Goal: Find specific page/section: Find specific page/section

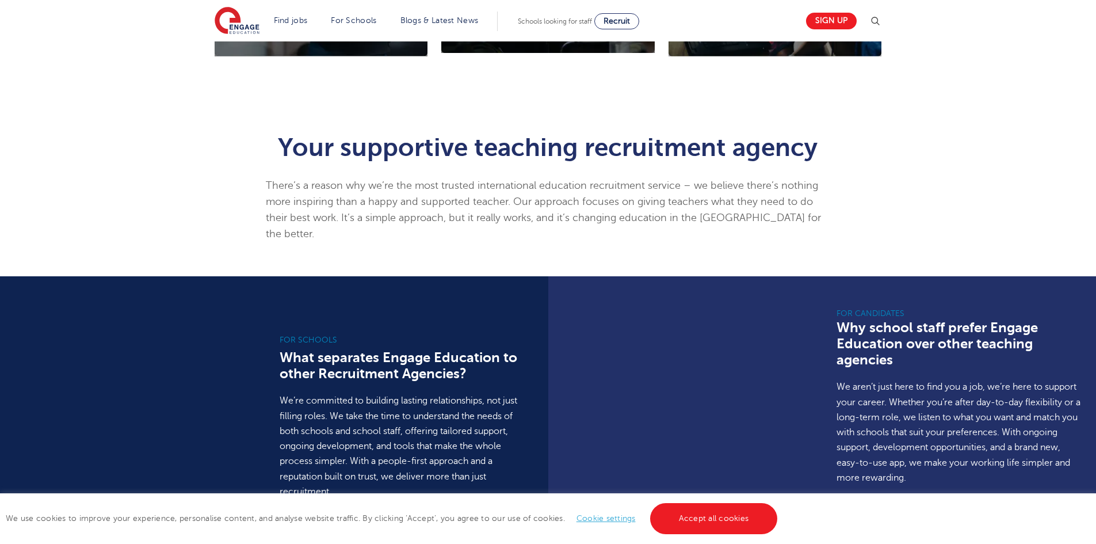
scroll to position [805, 0]
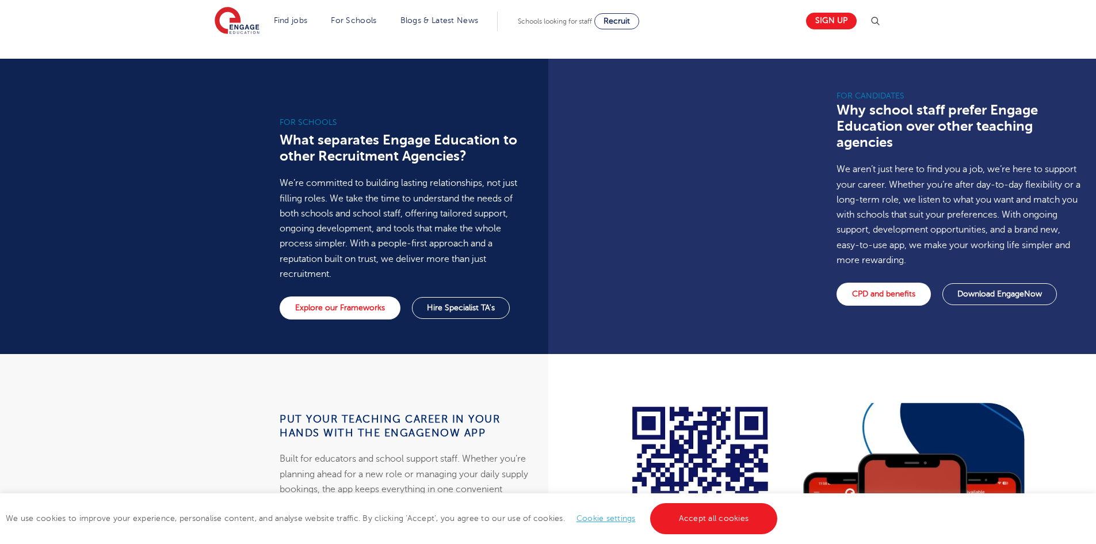
click at [729, 537] on div "We use cookies to improve your experience, personalise content, and analyse web…" at bounding box center [548, 518] width 1096 height 51
click at [725, 518] on link "Accept all cookies" at bounding box center [714, 518] width 128 height 31
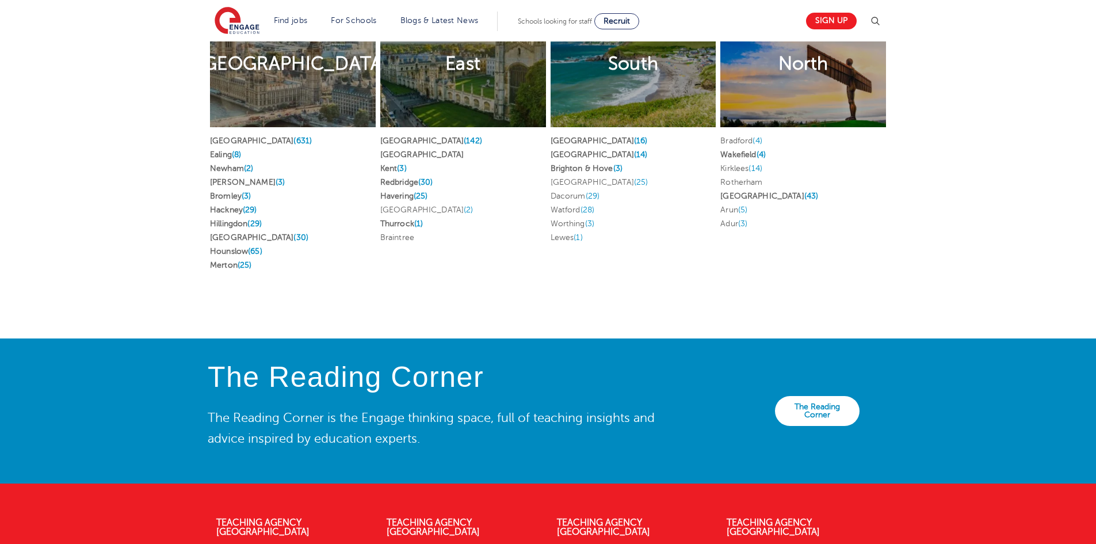
scroll to position [2483, 0]
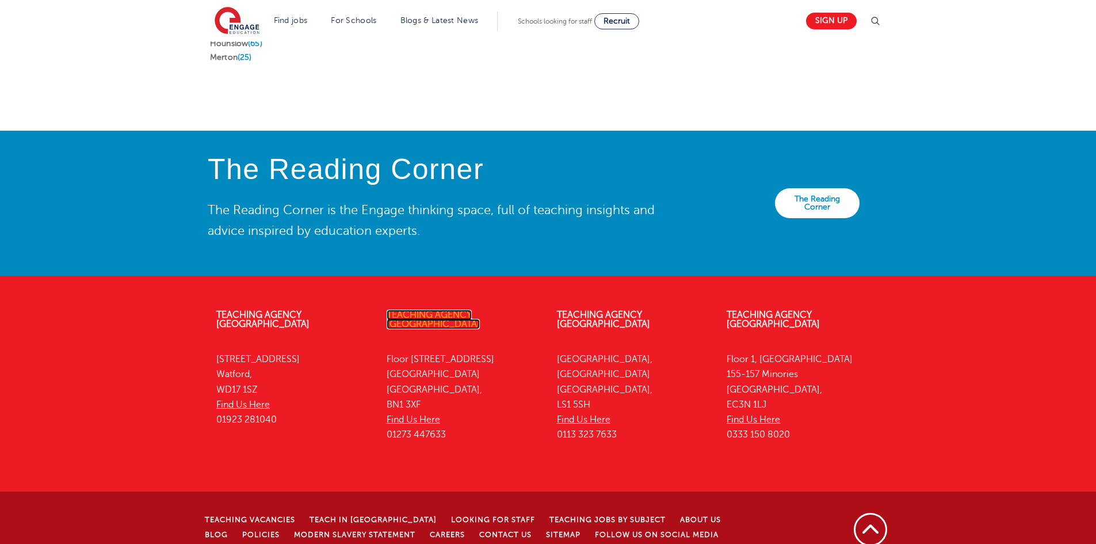
click at [454, 310] on link "Teaching Agency [GEOGRAPHIC_DATA]" at bounding box center [433, 320] width 93 height 20
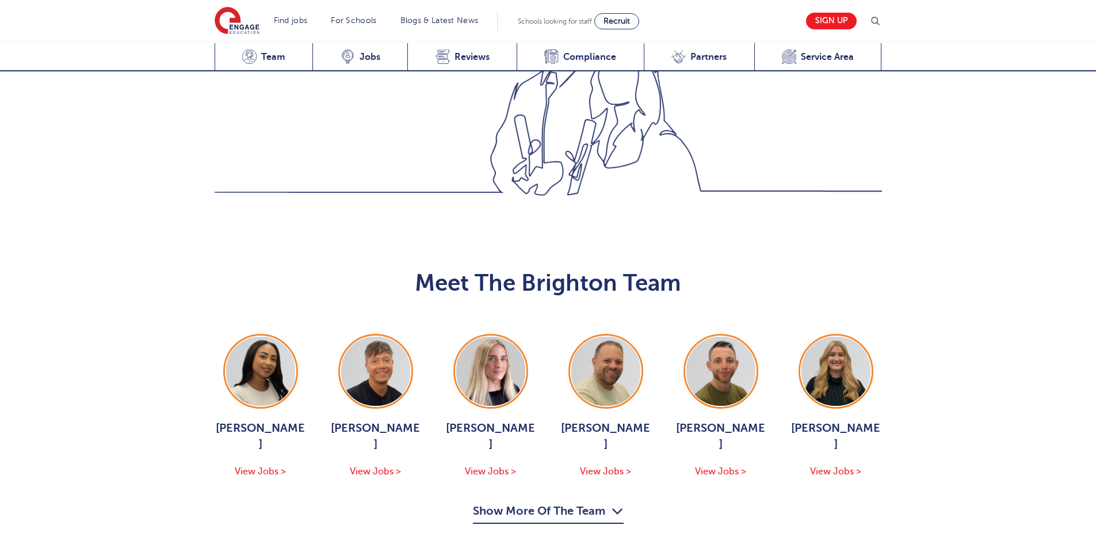
scroll to position [1036, 0]
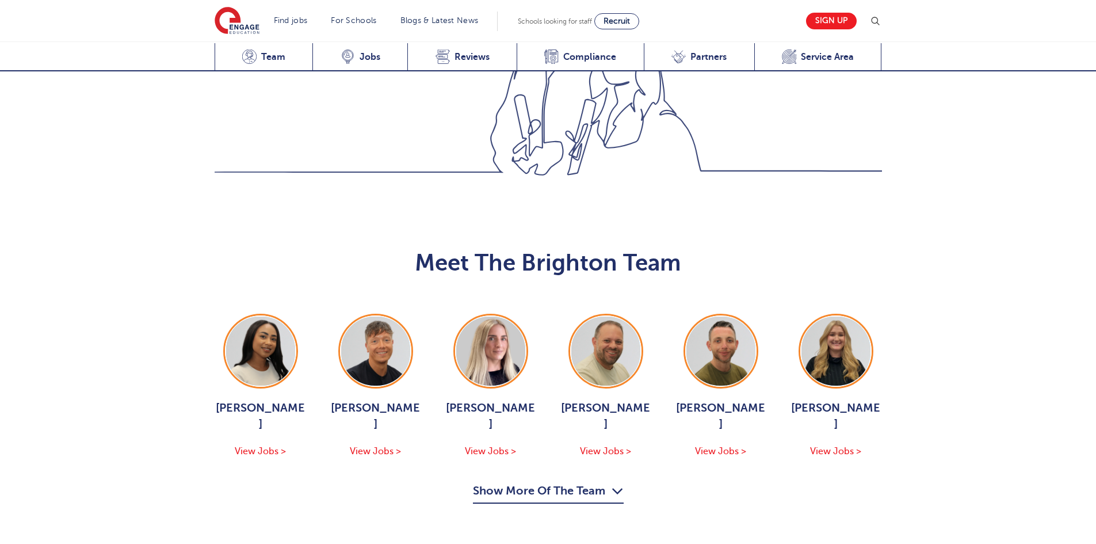
click at [593, 482] on button "Show More Of The Team" at bounding box center [548, 493] width 151 height 22
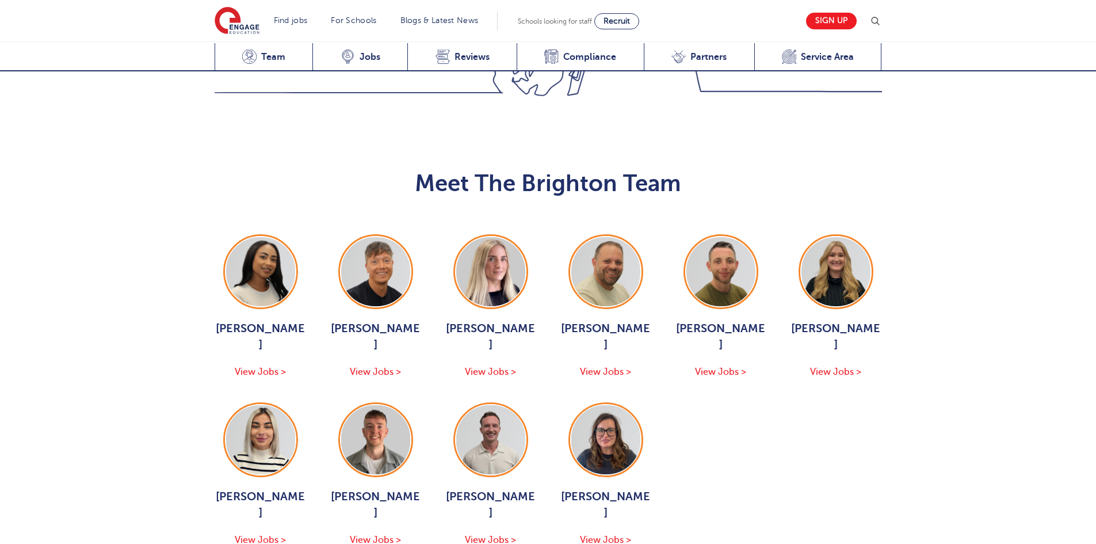
scroll to position [1151, 0]
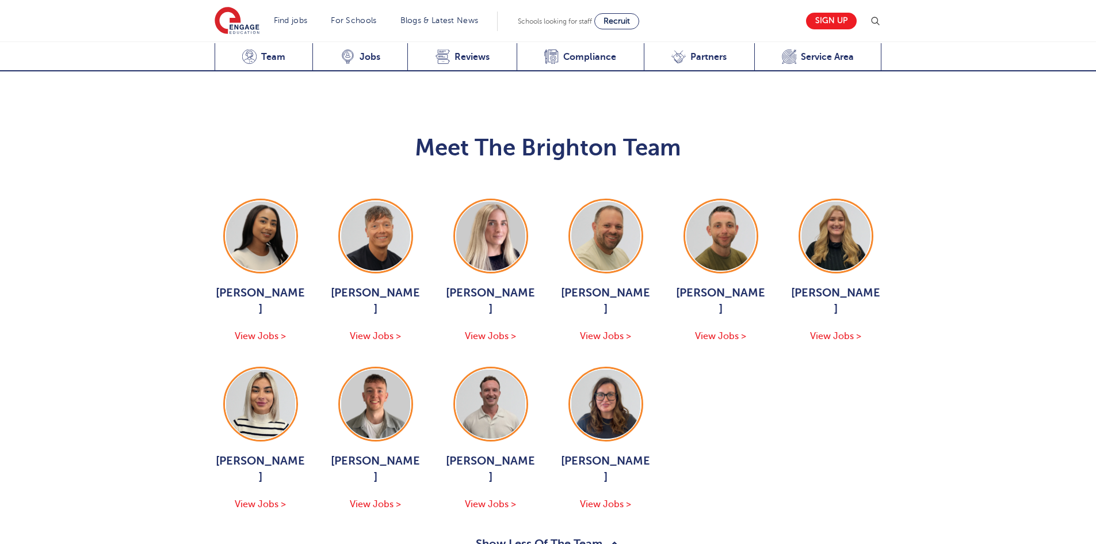
click at [980, 390] on div "Meet The Brighton Team [PERSON_NAME] View Jobs > [PERSON_NAME] View Jobs > [PER…" at bounding box center [548, 338] width 1096 height 513
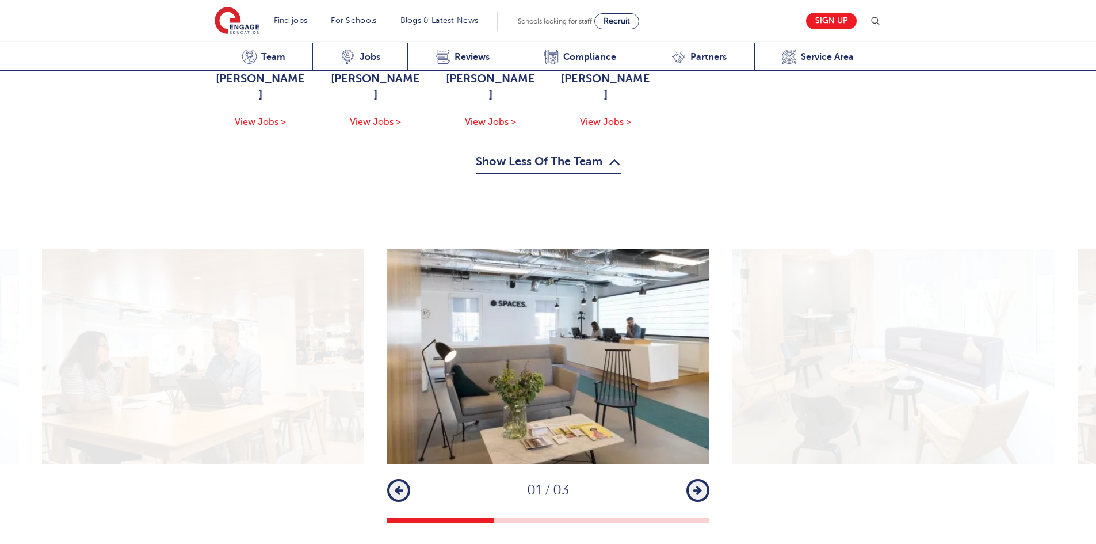
scroll to position [1553, 0]
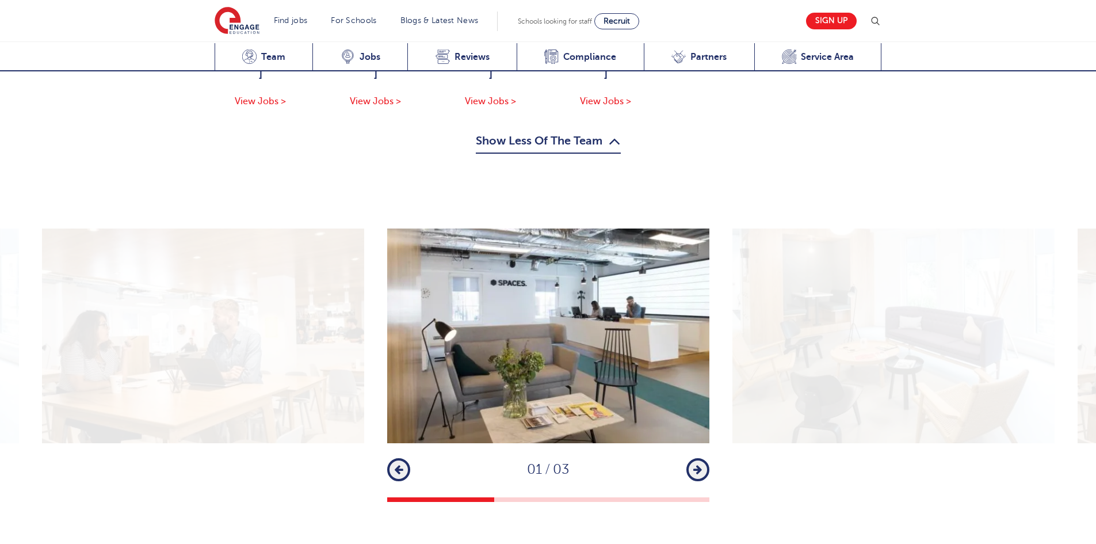
click at [706, 458] on button "Next" at bounding box center [697, 469] width 23 height 23
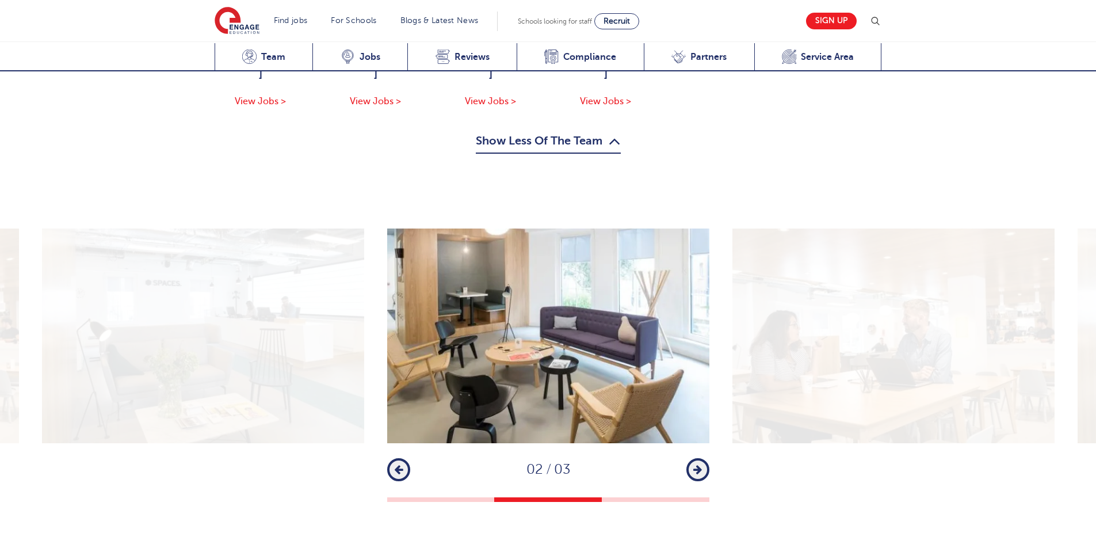
click at [703, 458] on button "Next" at bounding box center [697, 469] width 23 height 23
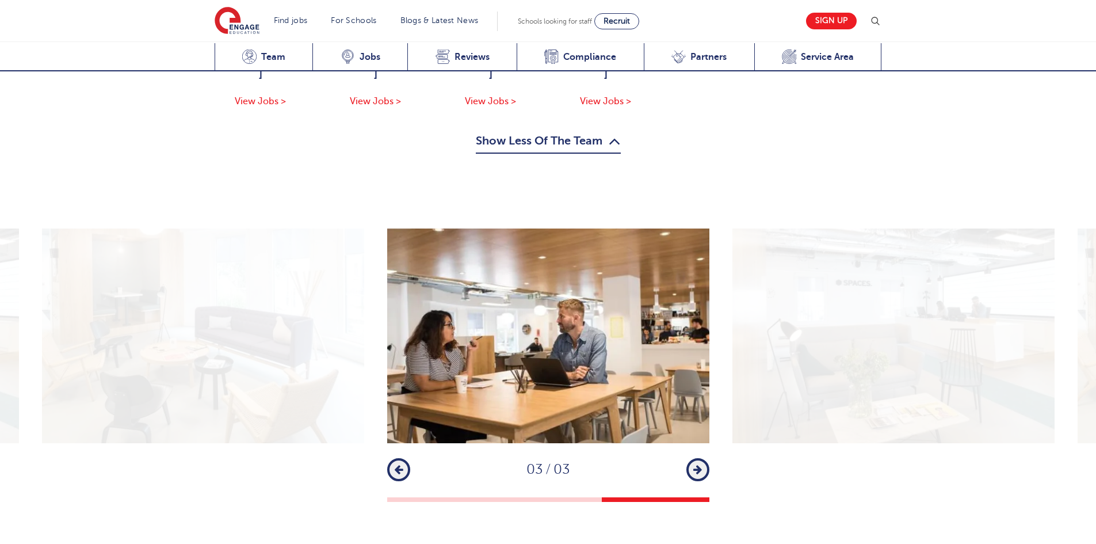
click at [703, 458] on button "Next" at bounding box center [697, 469] width 23 height 23
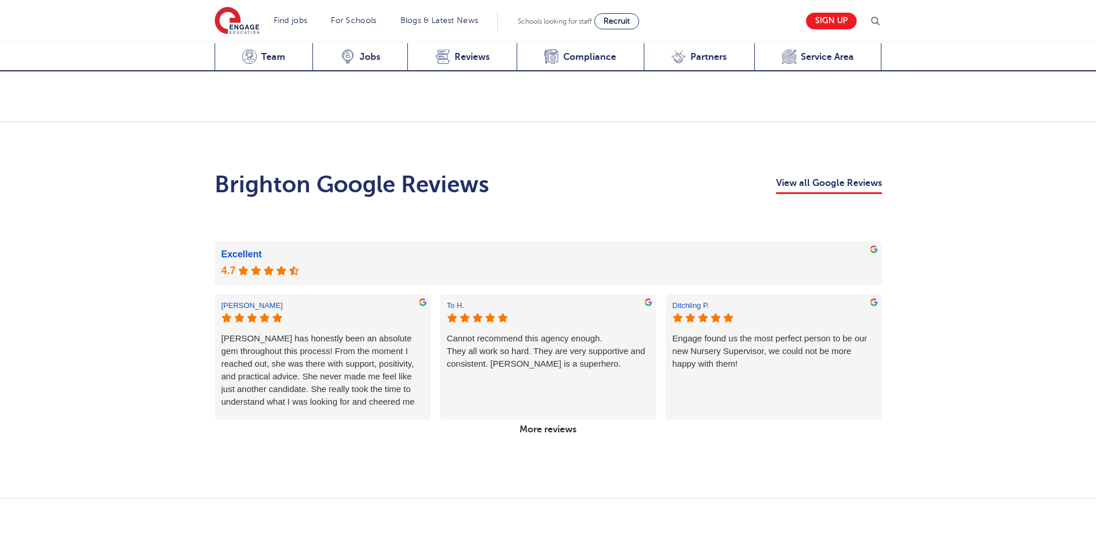
scroll to position [2129, 0]
click at [563, 418] on link "More reviews" at bounding box center [548, 428] width 66 height 20
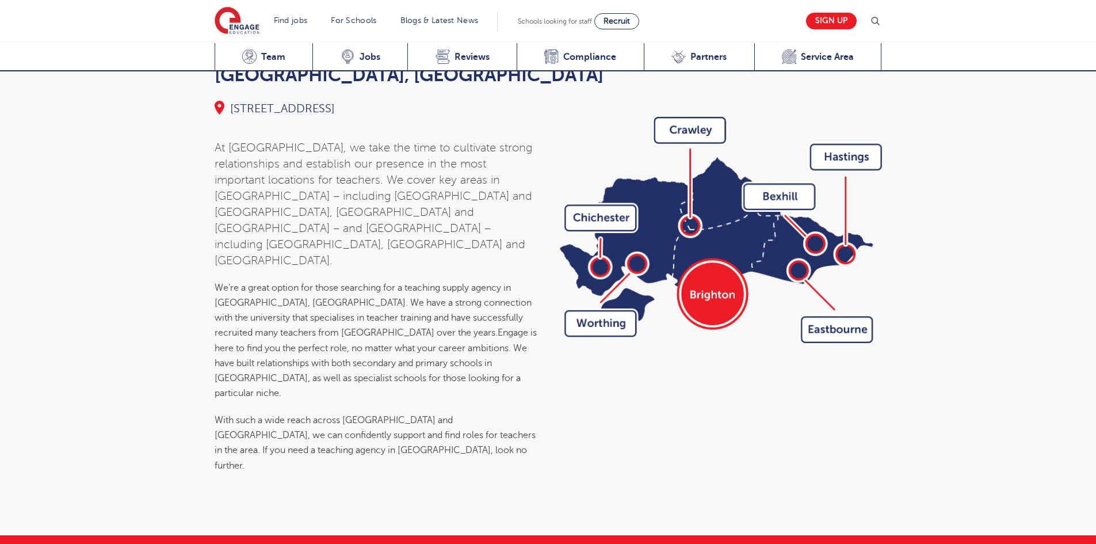
scroll to position [4143, 0]
